Goal: Task Accomplishment & Management: Manage account settings

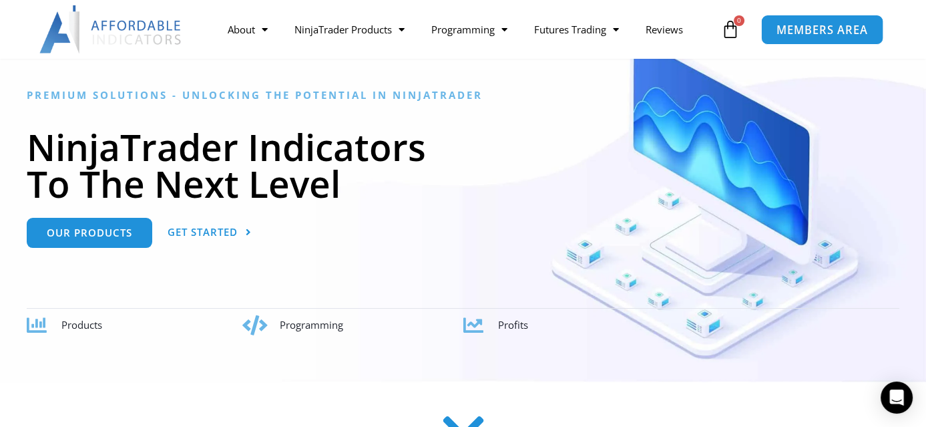
click at [817, 25] on span "MEMBERS AREA" at bounding box center [822, 29] width 91 height 11
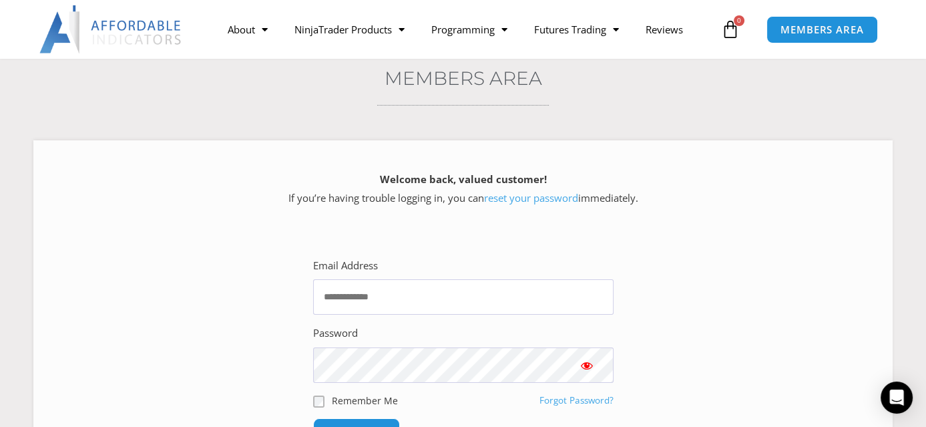
scroll to position [267, 0]
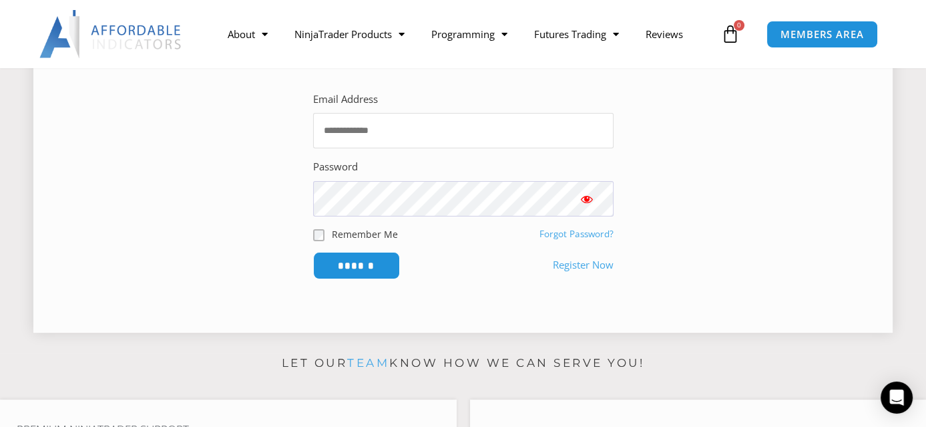
click at [395, 125] on input "Email Address" at bounding box center [463, 130] width 301 height 35
click at [384, 130] on input "Email Address" at bounding box center [463, 130] width 301 height 35
type input "**********"
click at [313, 252] on input "******" at bounding box center [356, 265] width 87 height 27
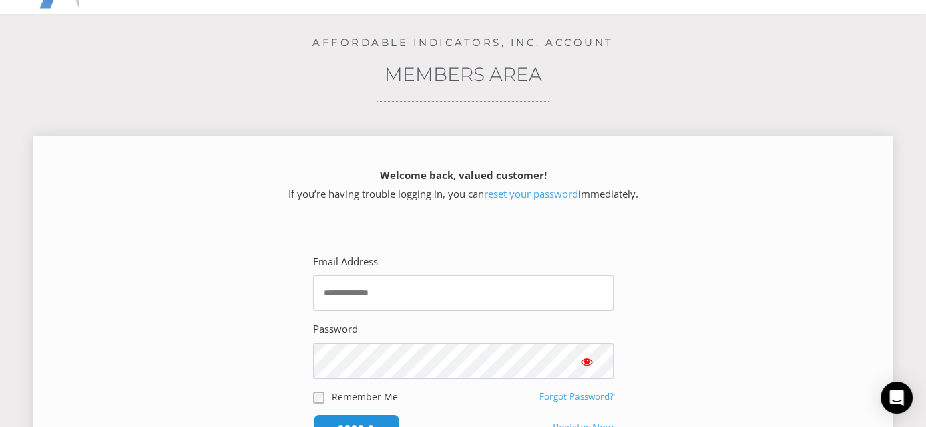
scroll to position [134, 0]
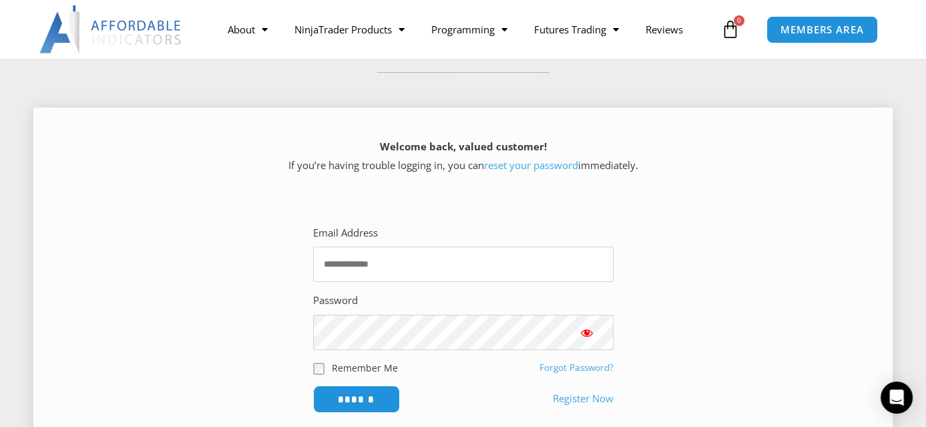
click at [519, 164] on link "reset your password" at bounding box center [531, 164] width 94 height 13
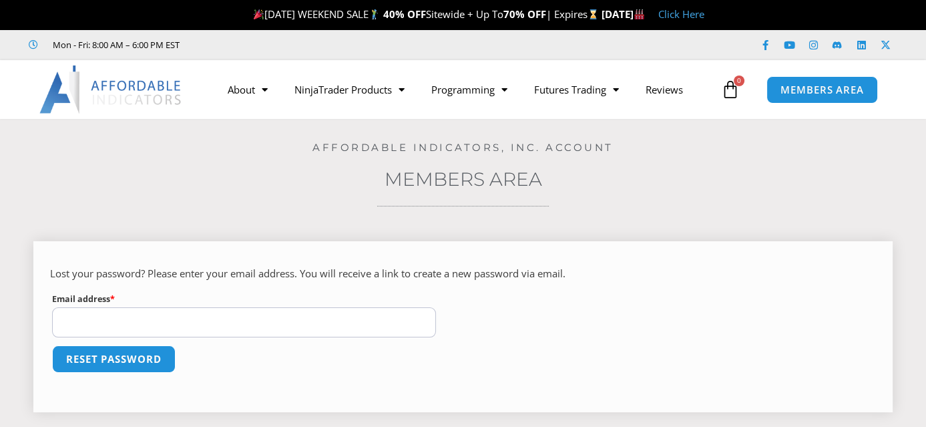
click at [216, 315] on input "Email address * Required" at bounding box center [244, 322] width 384 height 30
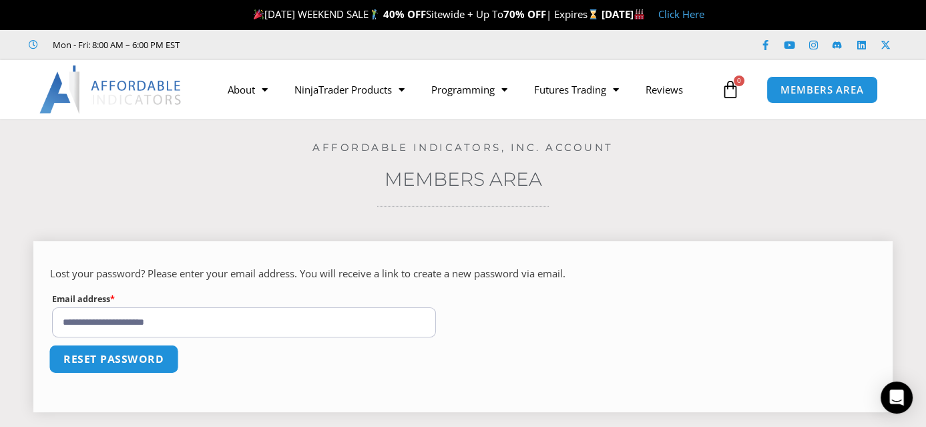
type input "**********"
click at [119, 354] on button "Reset password" at bounding box center [114, 359] width 130 height 29
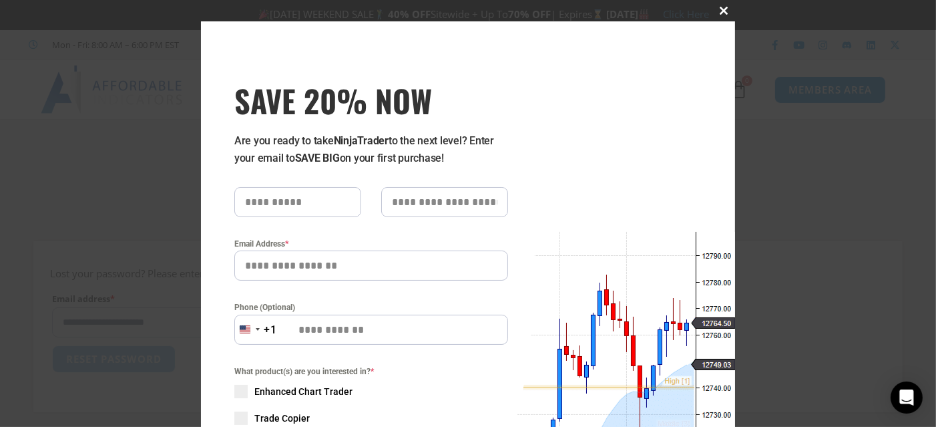
click at [717, 7] on span at bounding box center [724, 11] width 21 height 8
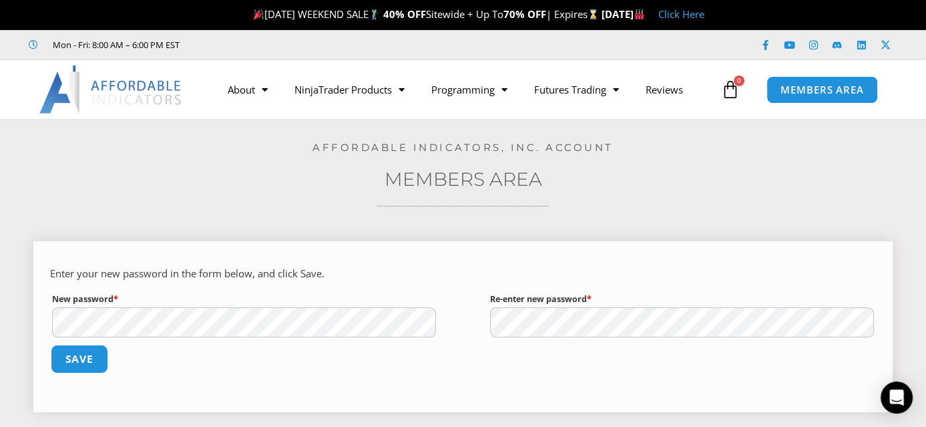
click at [91, 357] on button "Save" at bounding box center [79, 359] width 57 height 29
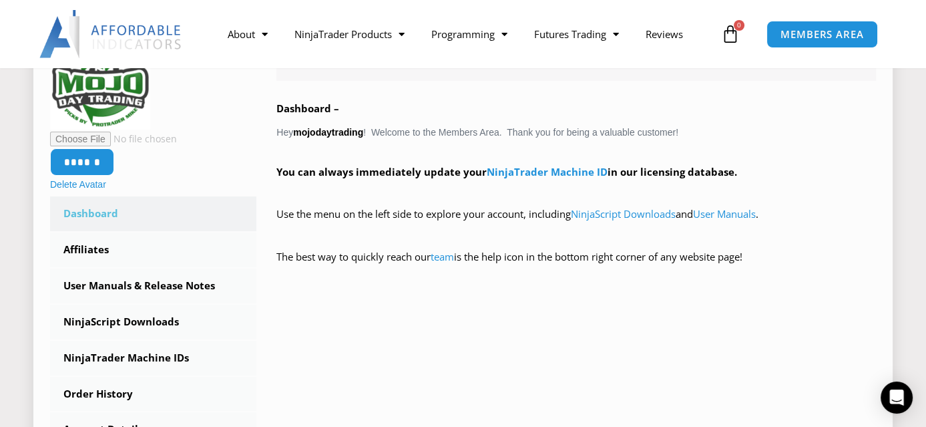
scroll to position [267, 0]
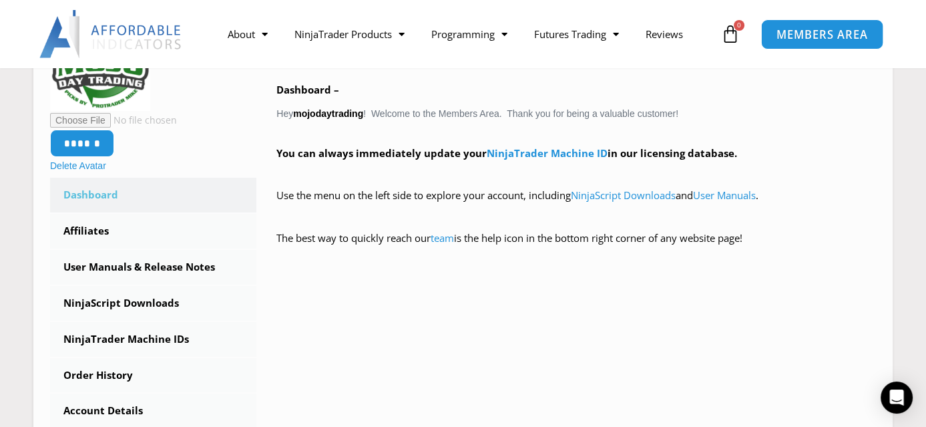
click at [801, 31] on span "MEMBERS AREA" at bounding box center [822, 34] width 91 height 11
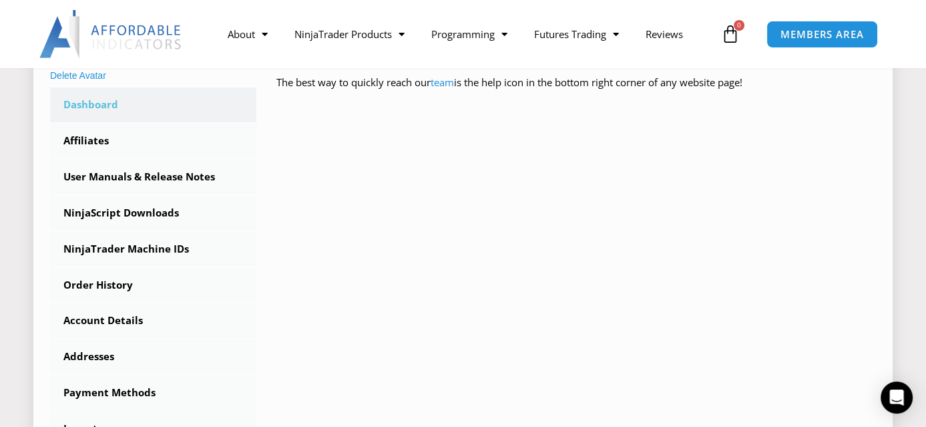
scroll to position [401, 0]
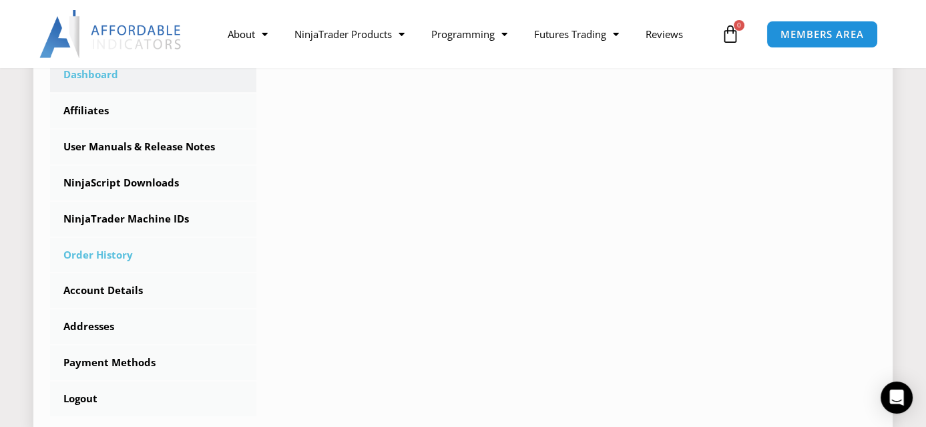
click at [99, 252] on link "Order History" at bounding box center [153, 255] width 206 height 35
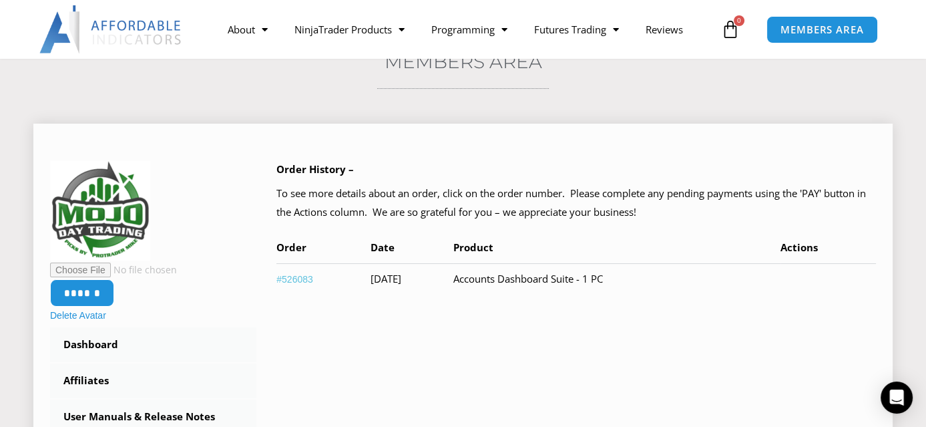
scroll to position [134, 0]
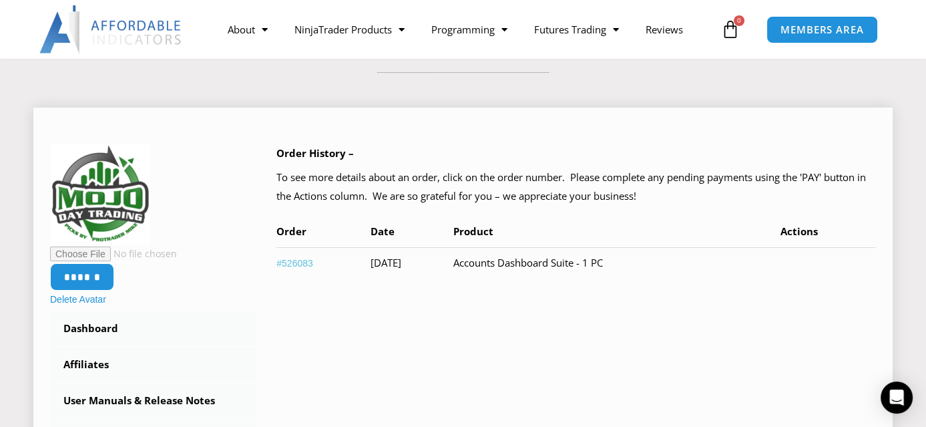
click at [292, 262] on link "#526083" at bounding box center [294, 263] width 37 height 11
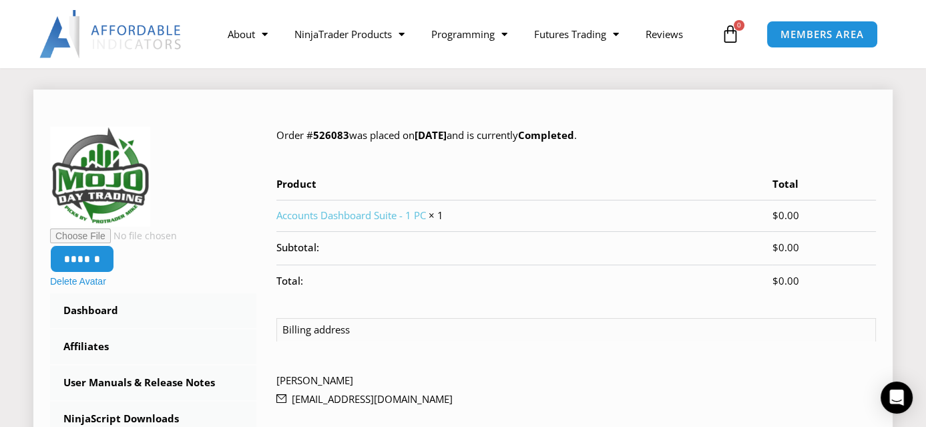
scroll to position [134, 0]
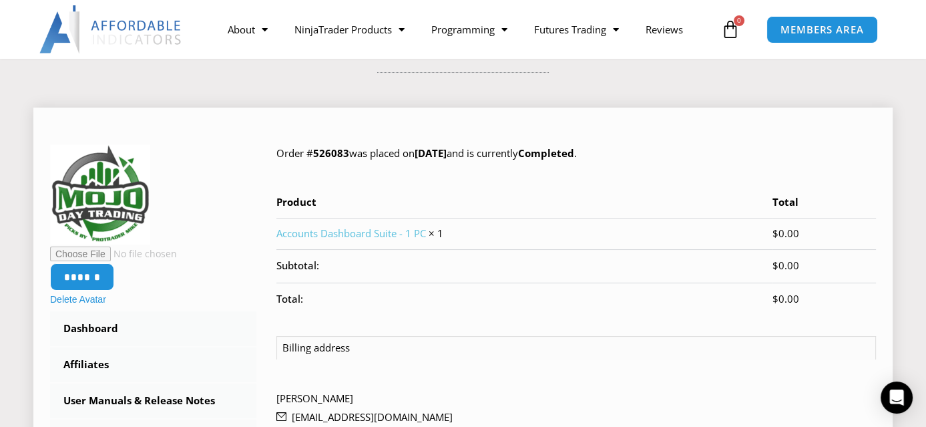
click at [363, 226] on td "Accounts Dashboard Suite - 1 PC × 1" at bounding box center [524, 233] width 496 height 31
click at [363, 228] on link "Accounts Dashboard Suite - 1 PC" at bounding box center [351, 232] width 150 height 13
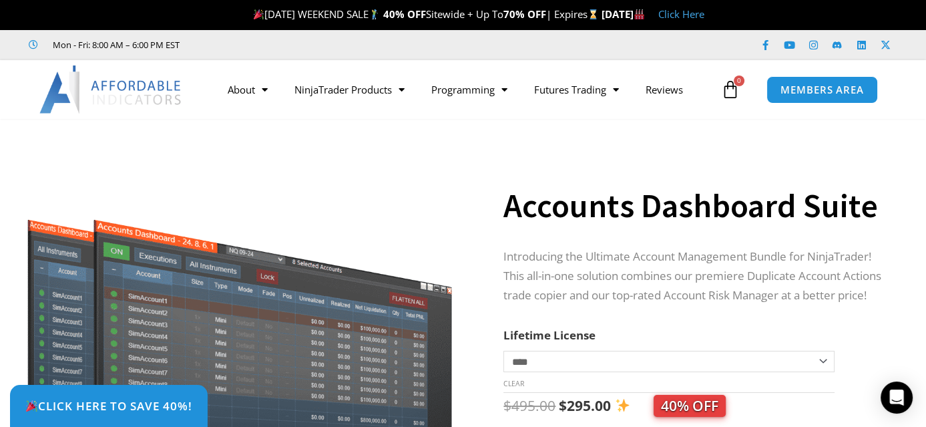
click at [140, 88] on img at bounding box center [111, 89] width 144 height 48
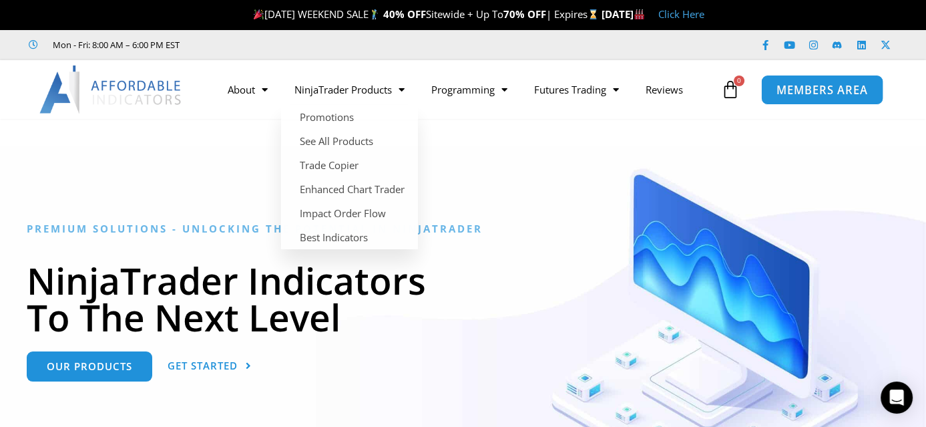
click at [798, 87] on span "MEMBERS AREA" at bounding box center [822, 89] width 91 height 11
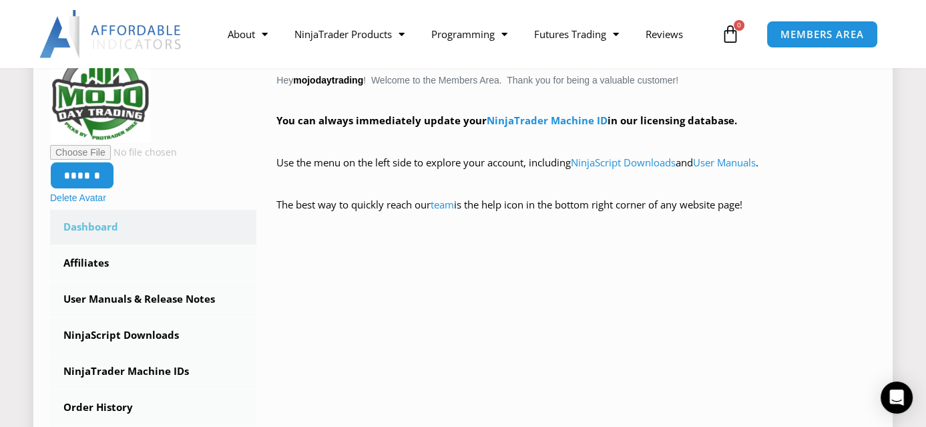
scroll to position [267, 0]
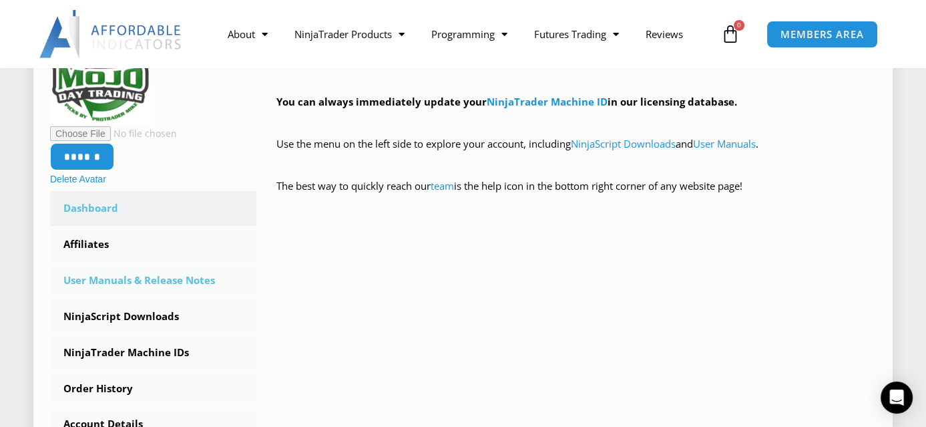
click at [155, 276] on link "User Manuals & Release Notes" at bounding box center [153, 280] width 206 height 35
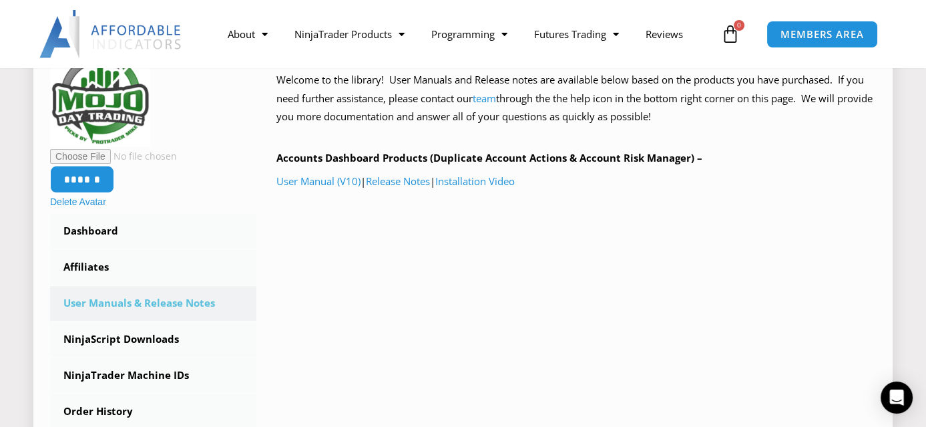
scroll to position [267, 0]
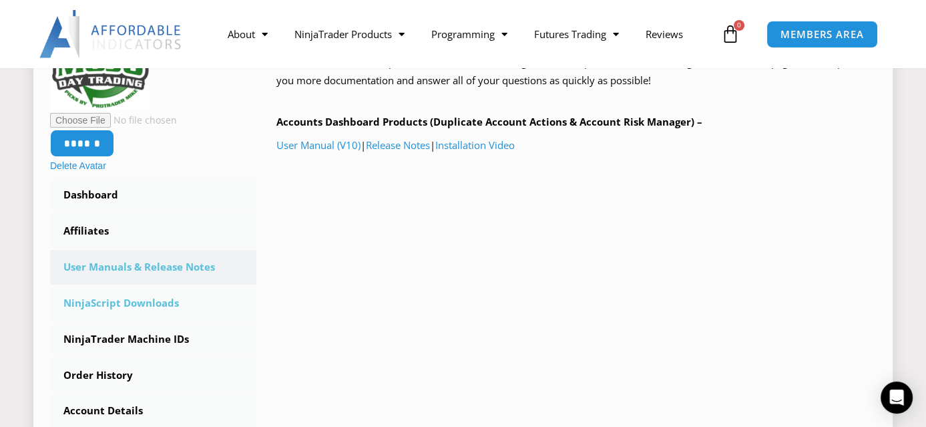
click at [122, 297] on link "NinjaScript Downloads" at bounding box center [153, 303] width 206 height 35
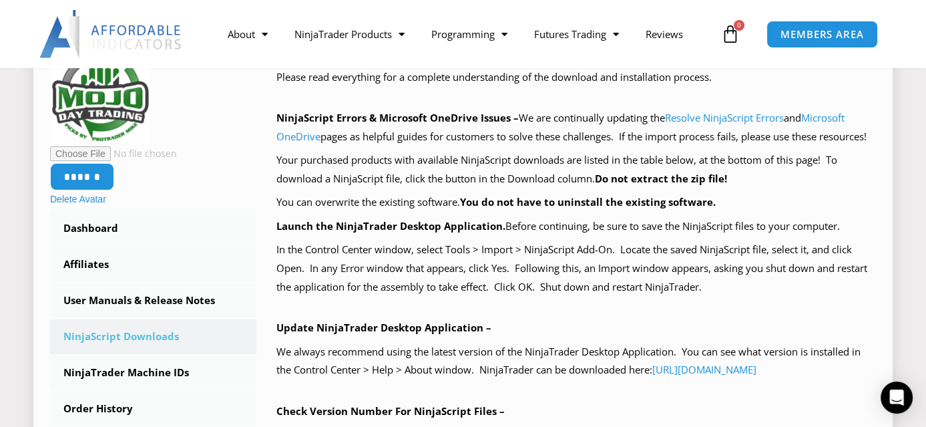
scroll to position [267, 0]
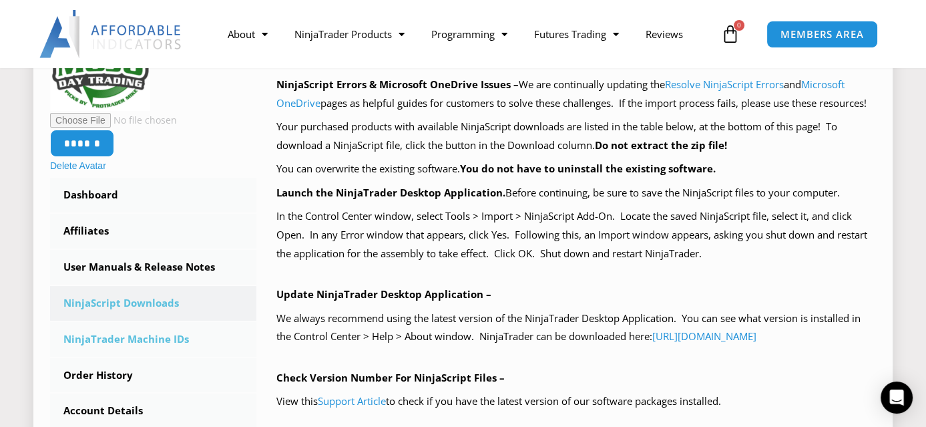
click at [146, 330] on link "NinjaTrader Machine IDs" at bounding box center [153, 339] width 206 height 35
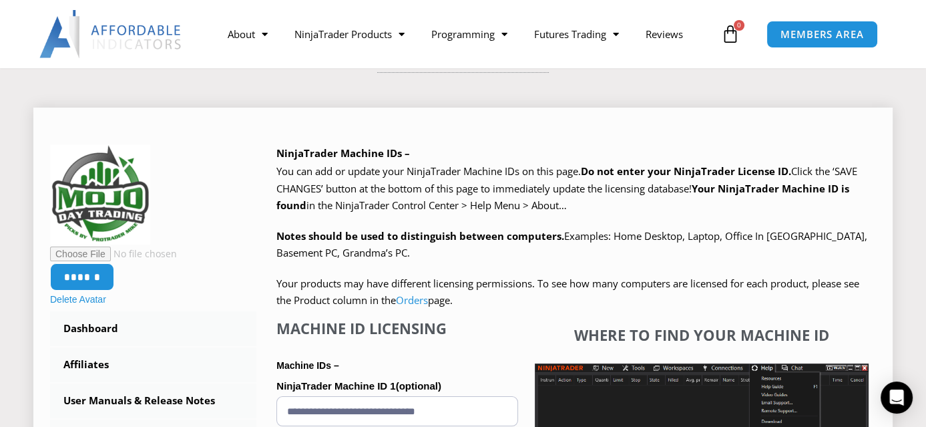
scroll to position [267, 0]
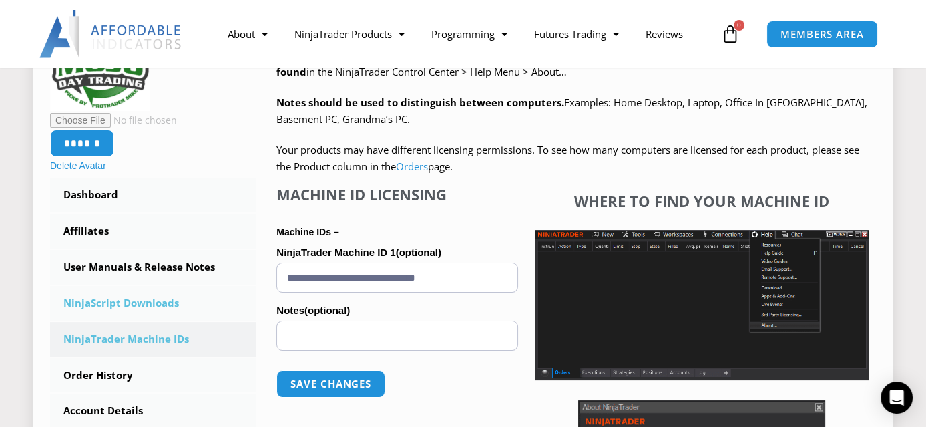
click at [142, 301] on link "NinjaScript Downloads" at bounding box center [153, 303] width 206 height 35
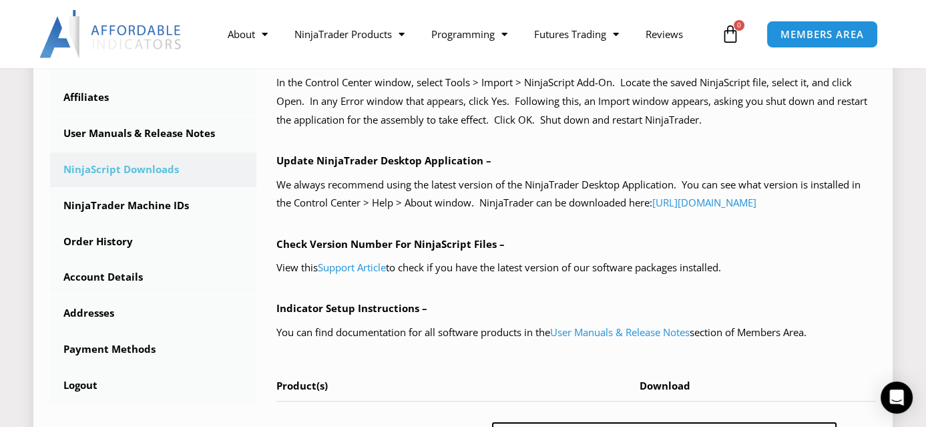
scroll to position [534, 0]
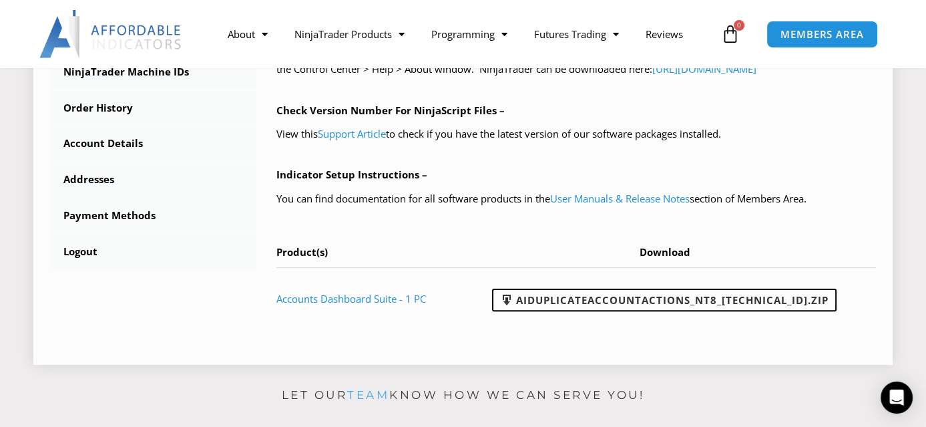
drag, startPoint x: 569, startPoint y: 314, endPoint x: 474, endPoint y: 323, distance: 95.3
click at [463, 323] on td "Accounts Dashboard Suite - 1 PC" at bounding box center [369, 298] width 186 height 62
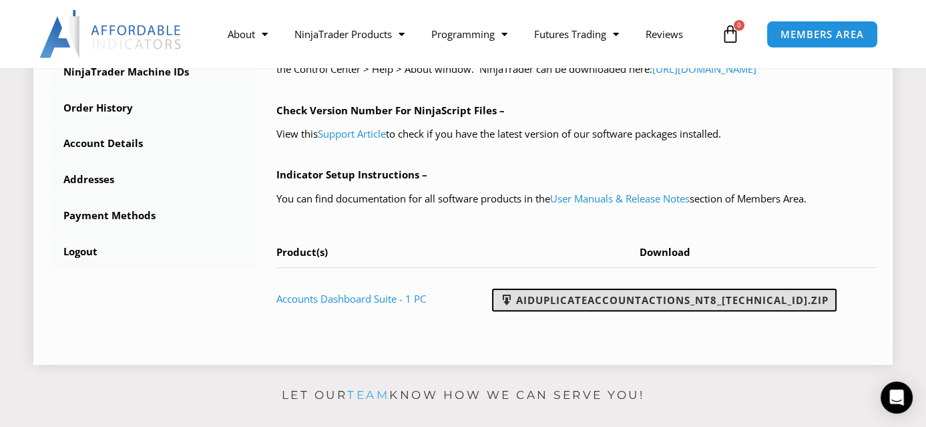
click at [567, 311] on link "AIDuplicateAccountActions_NT8_25.2.5.1.zip" at bounding box center [664, 300] width 345 height 23
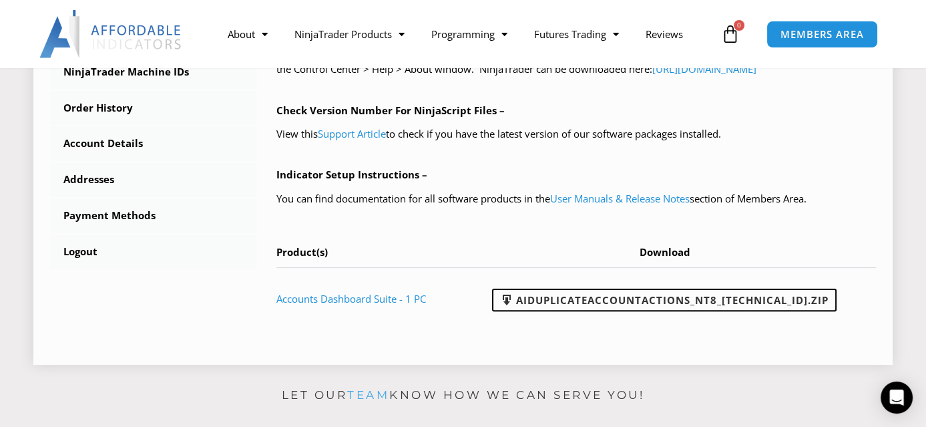
click at [296, 162] on div "NinjaScript Download & Installation – Please read everything for a complete und…" at bounding box center [576, 37] width 600 height 586
click at [594, 205] on link "User Manuals & Release Notes" at bounding box center [620, 198] width 140 height 13
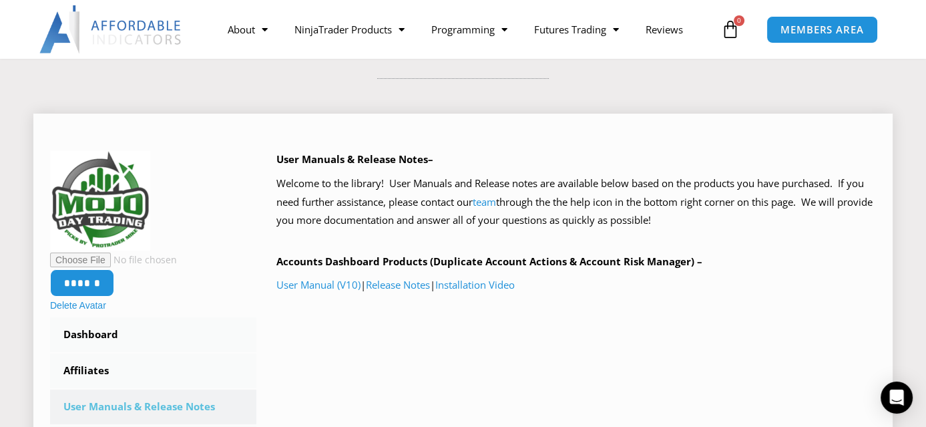
scroll to position [134, 0]
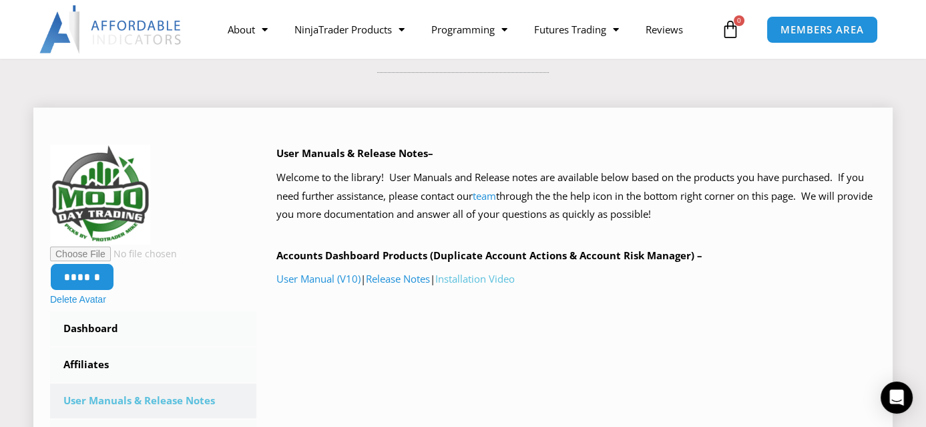
click at [473, 276] on link "Installation Video" at bounding box center [474, 278] width 79 height 13
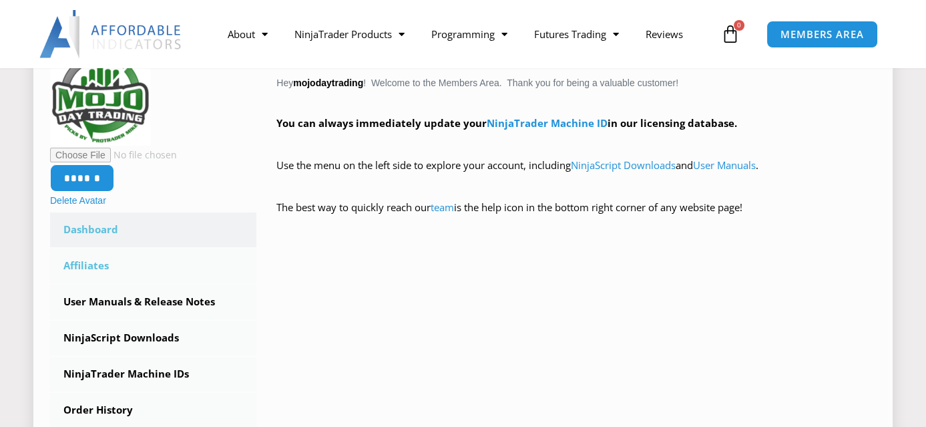
scroll to position [267, 0]
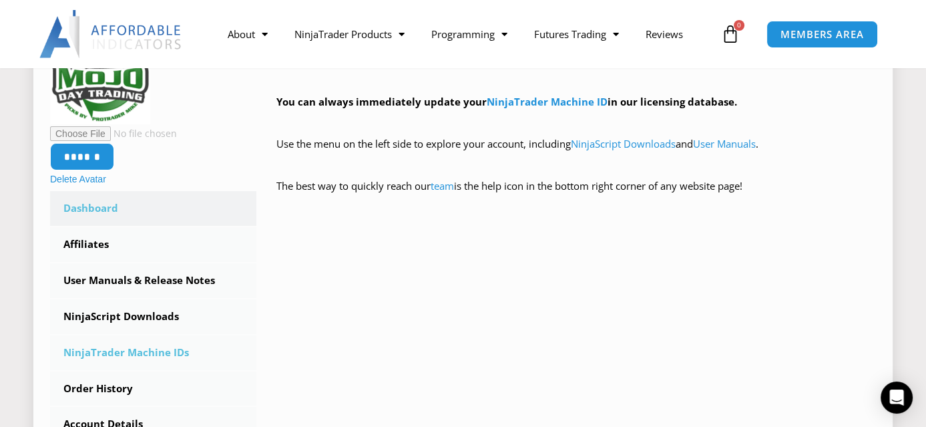
click at [168, 348] on link "NinjaTrader Machine IDs" at bounding box center [153, 352] width 206 height 35
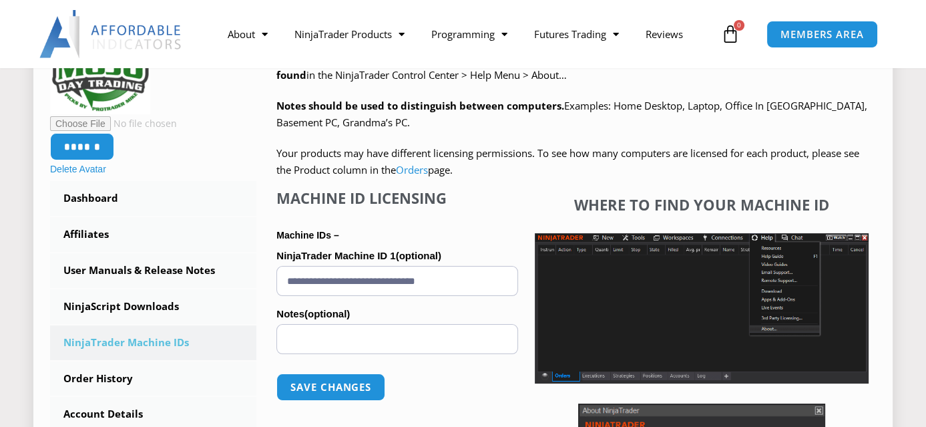
scroll to position [267, 0]
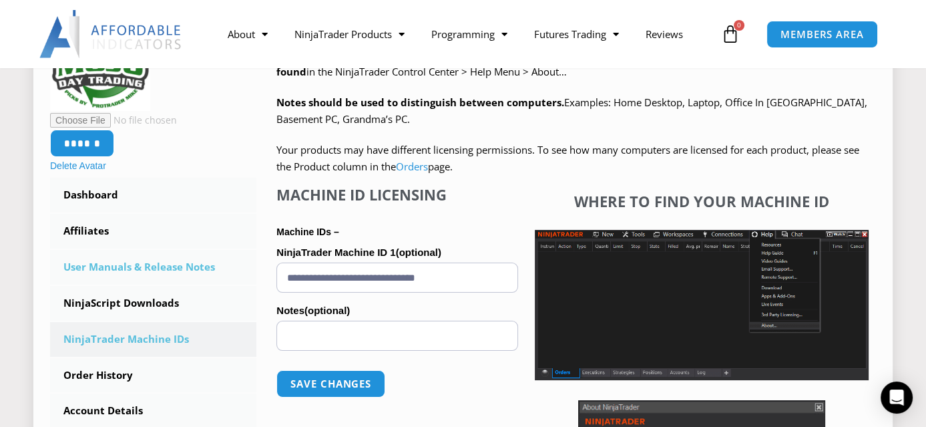
drag, startPoint x: 492, startPoint y: 272, endPoint x: 252, endPoint y: 272, distance: 240.4
click at [252, 273] on div "****** Delete Avatar Dashboard Affiliates User Manuals & Release Notes Subscrip…" at bounding box center [463, 299] width 826 height 576
paste input "text"
type input "**********"
click at [341, 383] on button "Save changes" at bounding box center [331, 383] width 114 height 29
